Goal: Transaction & Acquisition: Purchase product/service

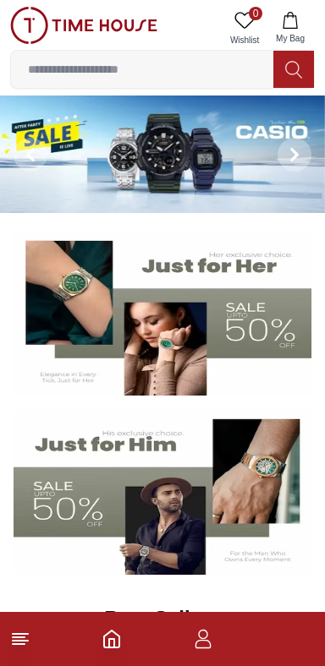
click at [119, 78] on input at bounding box center [142, 69] width 262 height 34
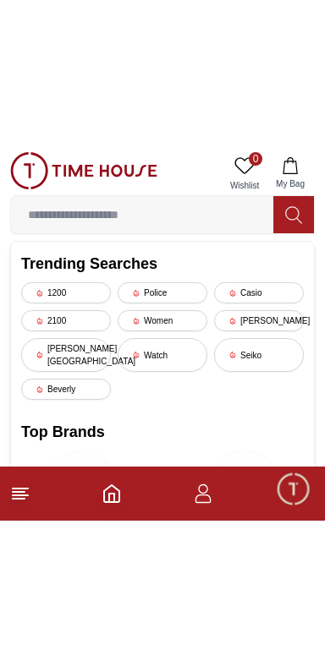
scroll to position [125, 0]
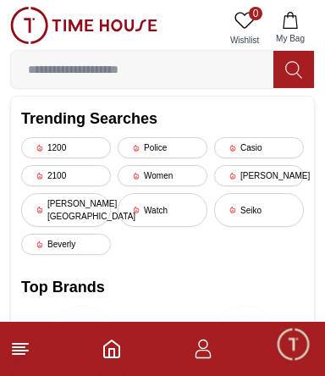
type input "*"
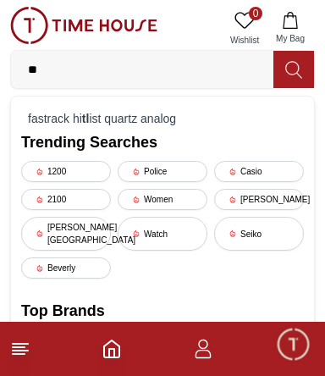
type input "*"
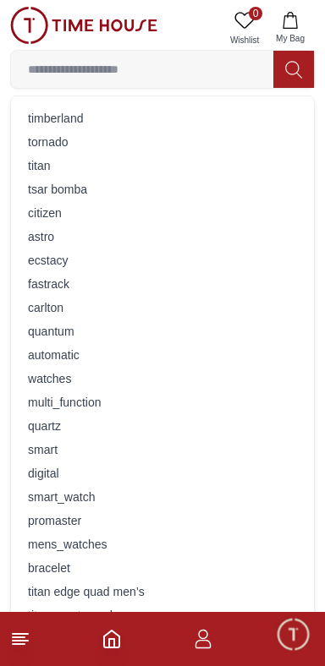
scroll to position [1110, 0]
click at [63, 74] on input at bounding box center [142, 69] width 262 height 34
click at [222, 638] on footer at bounding box center [162, 639] width 325 height 54
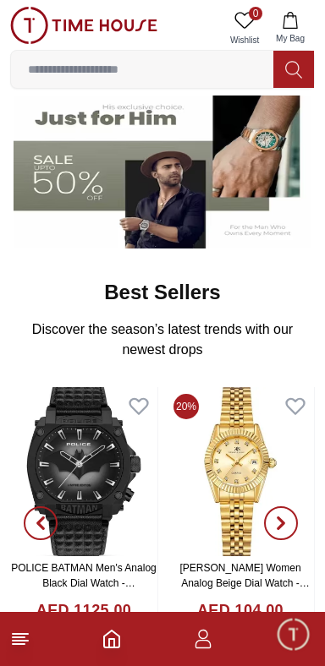
scroll to position [315, 0]
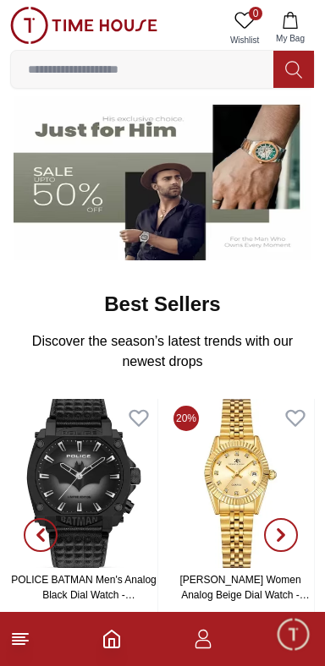
click at [147, 68] on input at bounding box center [142, 69] width 262 height 34
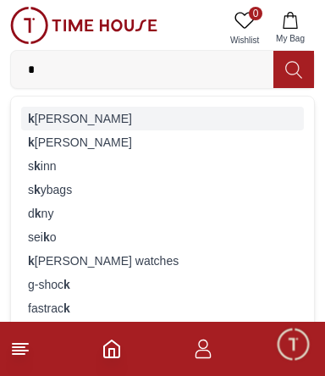
type input "*"
click at [35, 113] on div "k enneth cole" at bounding box center [162, 119] width 282 height 24
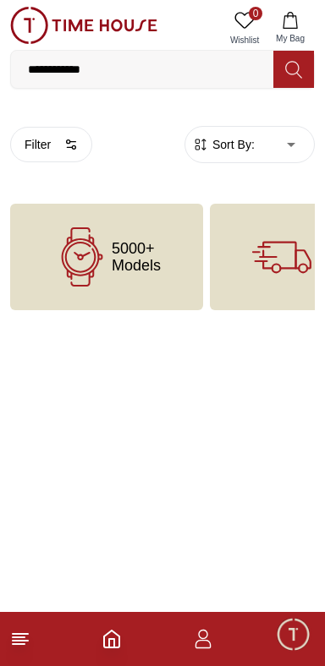
click at [113, 73] on input "**********" at bounding box center [142, 69] width 262 height 34
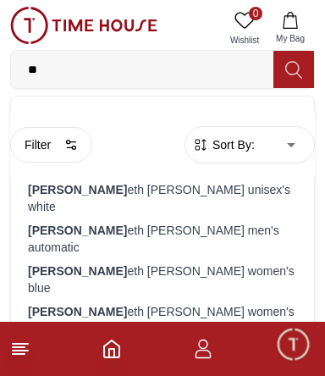
type input "*"
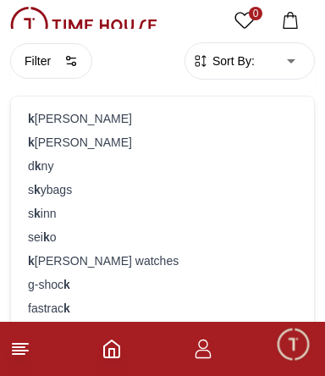
scroll to position [96, 0]
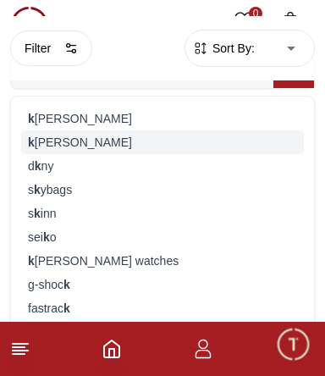
type input "*"
click at [81, 141] on div "k enneth scott" at bounding box center [162, 142] width 282 height 24
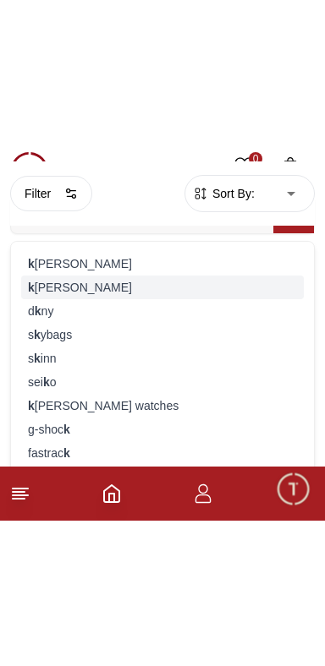
scroll to position [0, 0]
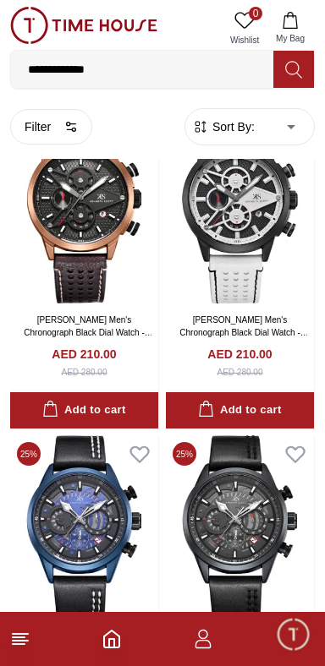
scroll to position [2986, 0]
click at [287, 304] on img at bounding box center [240, 208] width 148 height 190
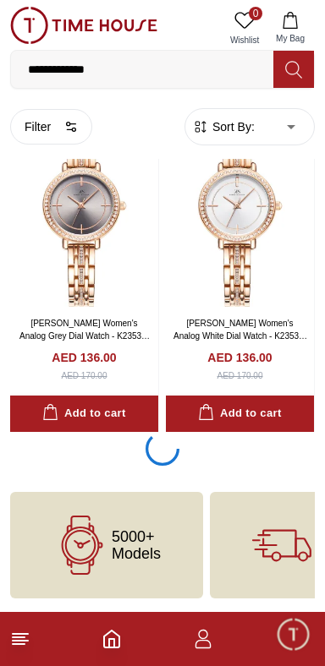
scroll to position [6360, 0]
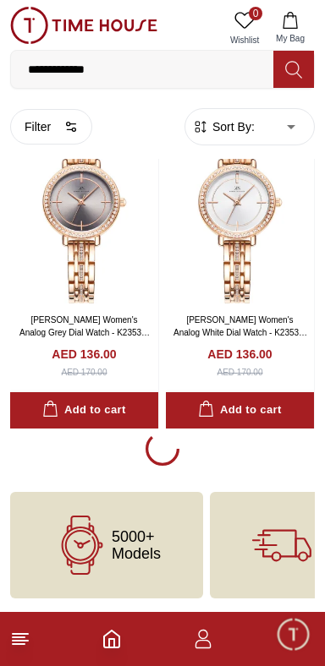
scroll to position [3058, 0]
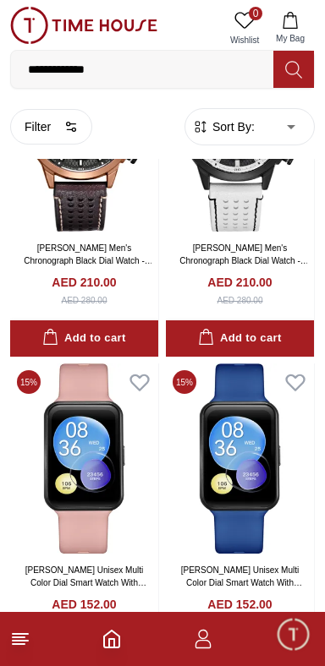
click at [27, 637] on icon at bounding box center [20, 639] width 20 height 20
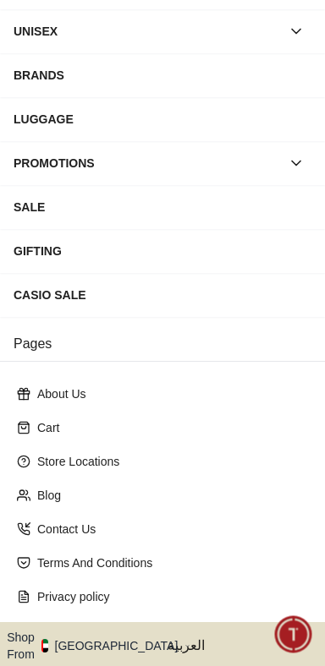
scroll to position [277, 0]
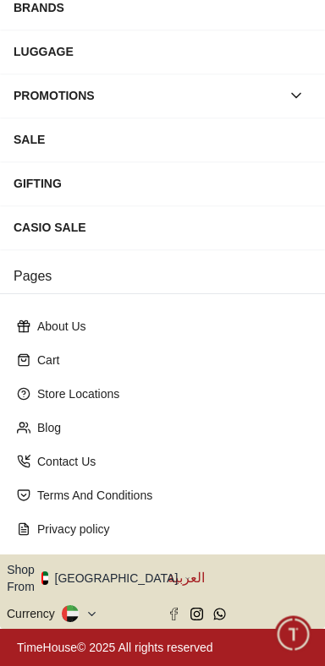
click at [203, 574] on span "العربية" at bounding box center [242, 578] width 151 height 20
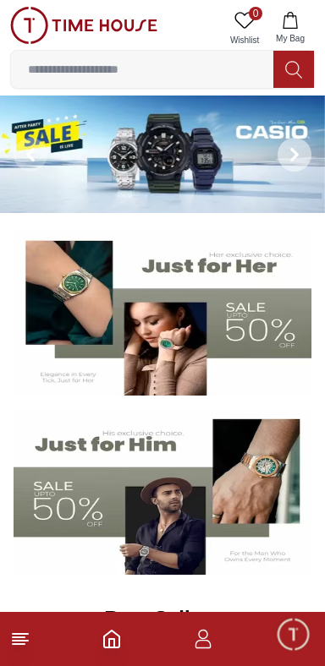
click at [299, 144] on span at bounding box center [294, 155] width 34 height 34
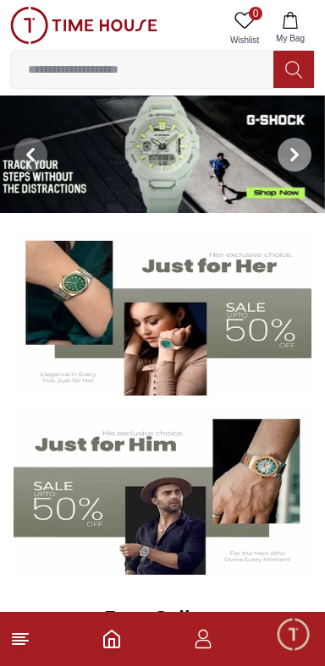
click at [298, 160] on icon at bounding box center [295, 155] width 14 height 14
click at [305, 156] on span at bounding box center [294, 155] width 34 height 34
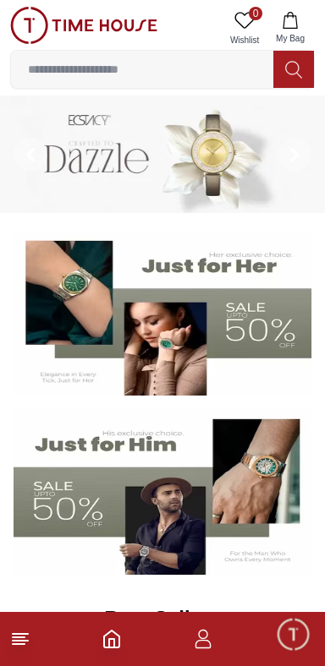
click at [117, 642] on icon "Home" at bounding box center [111, 639] width 20 height 20
click at [23, 634] on line at bounding box center [20, 634] width 15 height 0
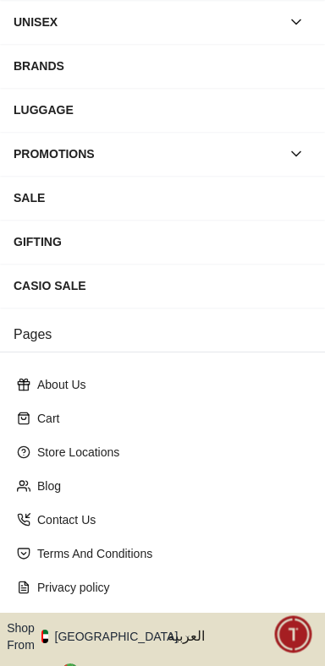
scroll to position [277, 0]
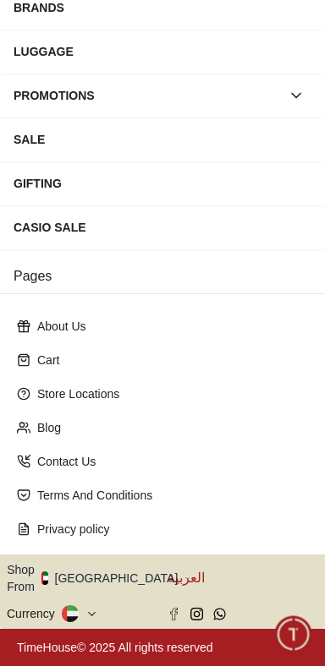
click at [193, 583] on span "العربية" at bounding box center [242, 578] width 151 height 20
